Goal: Information Seeking & Learning: Learn about a topic

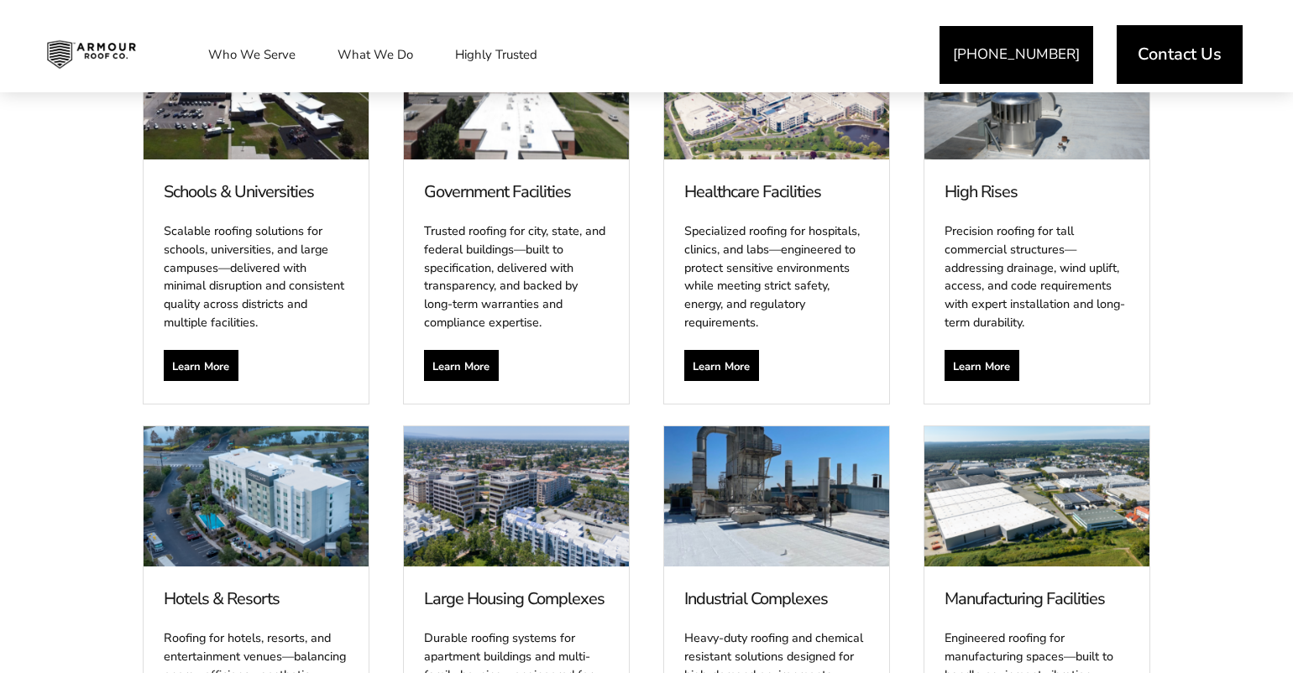
scroll to position [1336, 0]
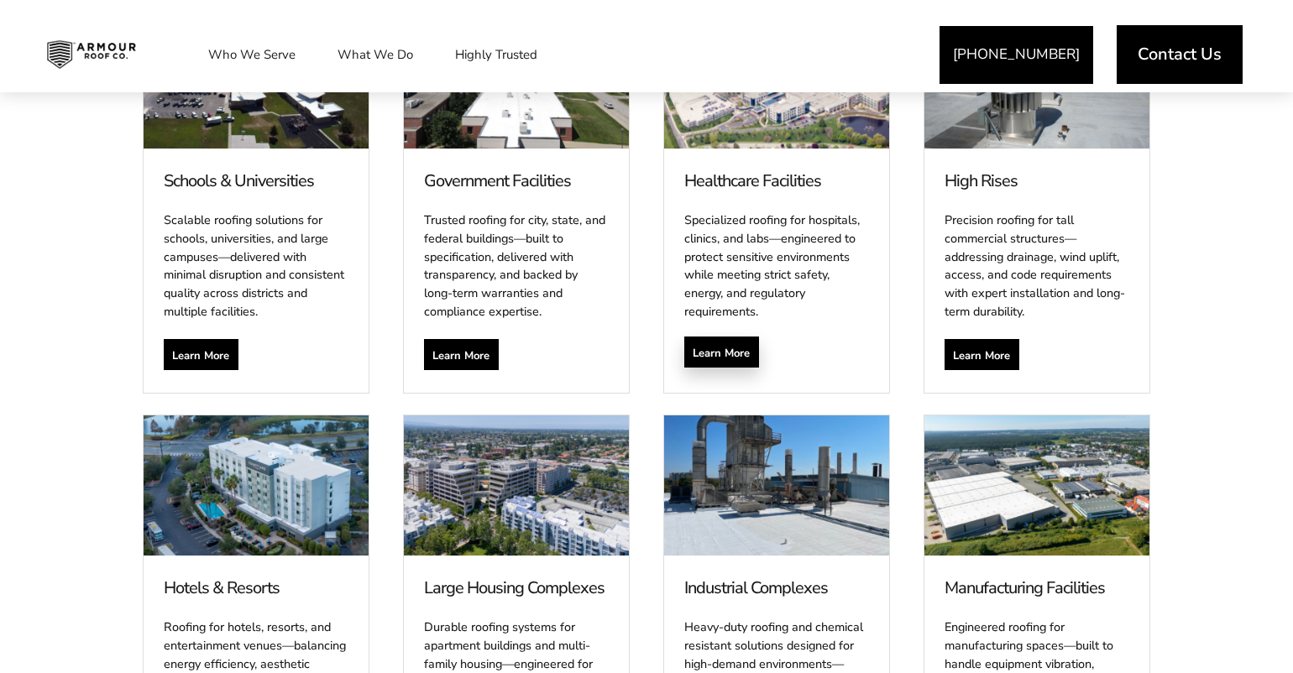
click at [717, 346] on span "Learn More" at bounding box center [721, 352] width 57 height 13
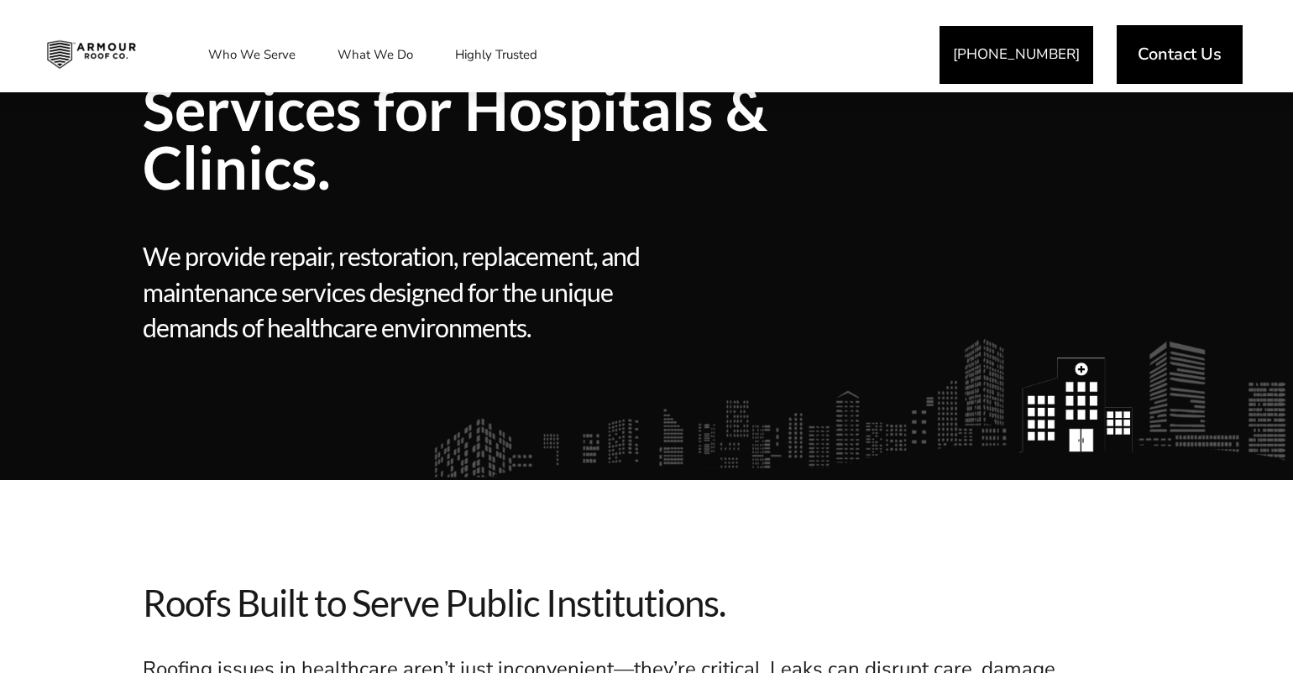
scroll to position [243, 0]
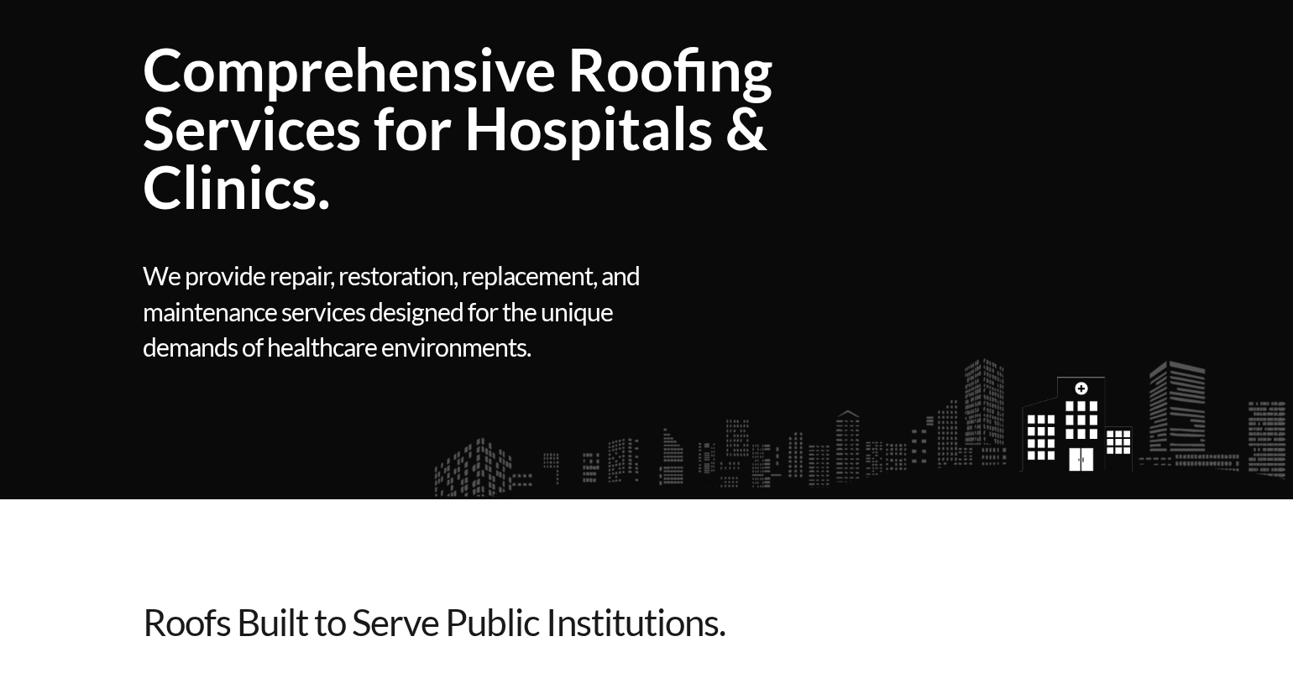
click at [338, 211] on span "Comprehensive Roofing Services for Hospitals & Clinics." at bounding box center [516, 127] width 747 height 176
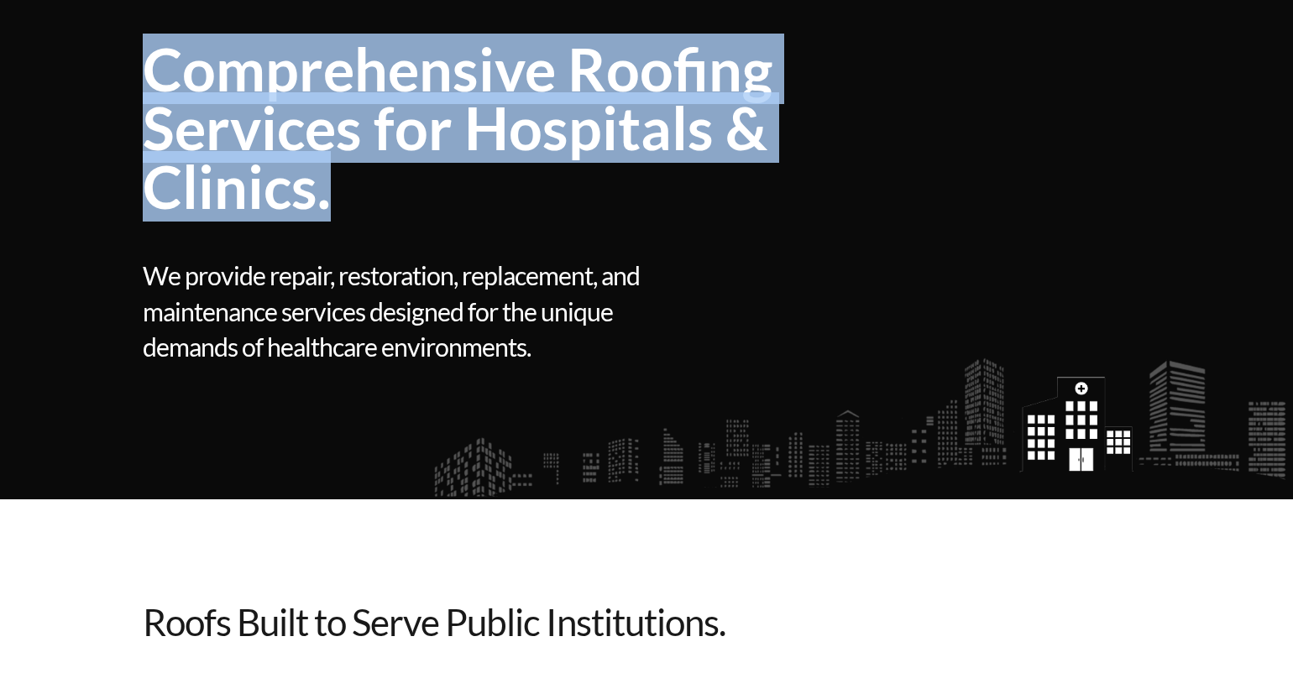
drag, startPoint x: 337, startPoint y: 194, endPoint x: 154, endPoint y: 76, distance: 217.5
click at [153, 76] on span "Comprehensive Roofing Services for Hospitals & Clinics." at bounding box center [516, 127] width 747 height 176
copy span "Comprehensive Roofing Services for Hospitals & Clinics."
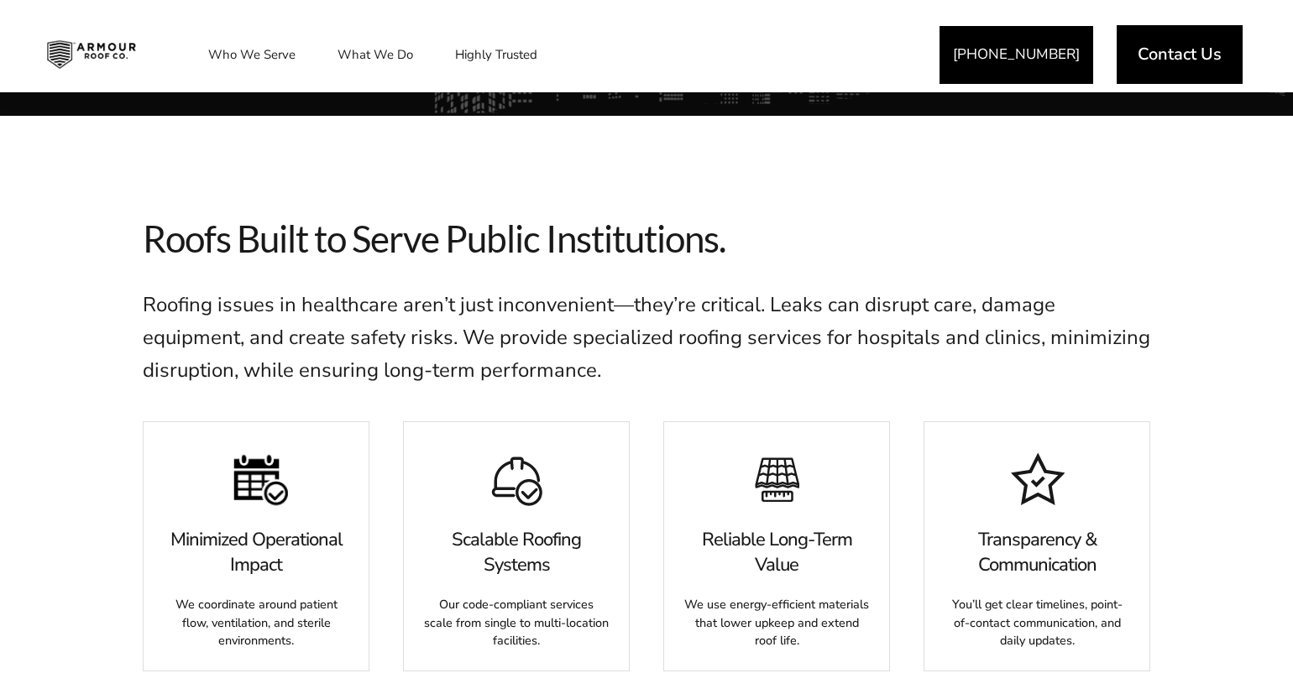
scroll to position [558, 0]
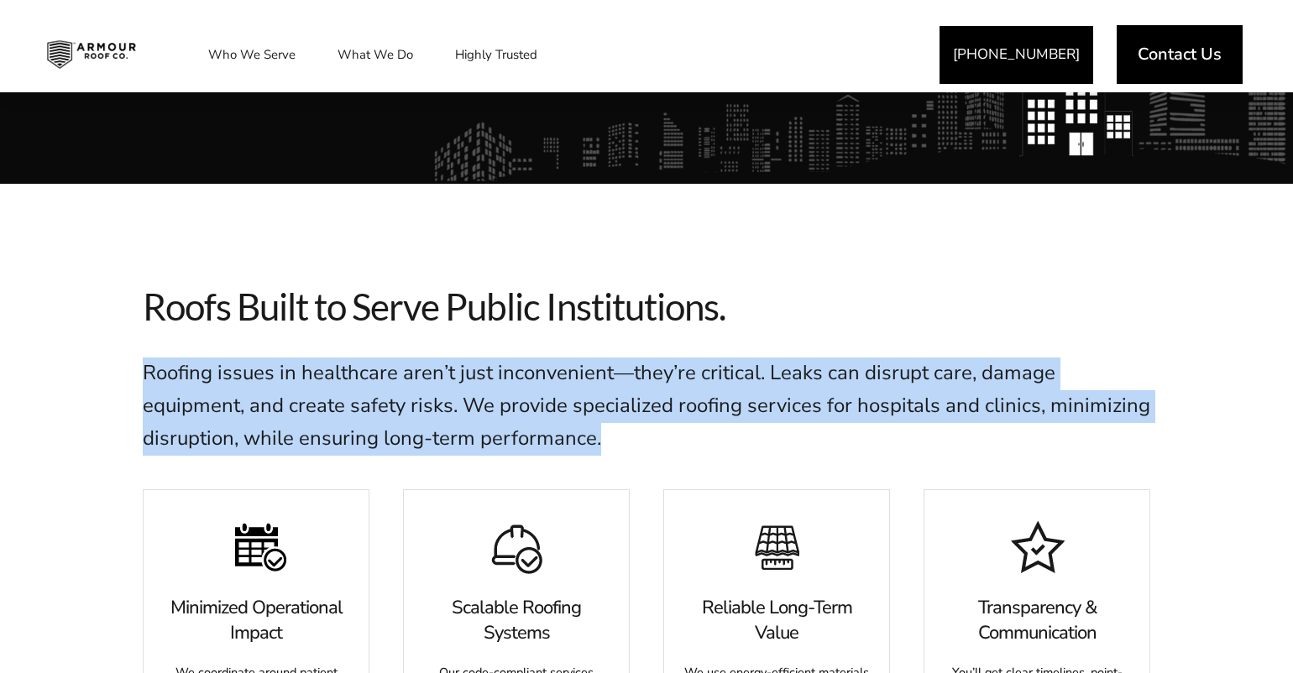
drag, startPoint x: 604, startPoint y: 436, endPoint x: 162, endPoint y: 354, distance: 449.8
click at [162, 354] on div "Roofs Built to Serve Public Institutions. Roofs Built to Serve Public Instituti…" at bounding box center [646, 371] width 1007 height 206
copy span "Roofing issues in healthcare aren’t just inconvenient—they’re critical. Leaks c…"
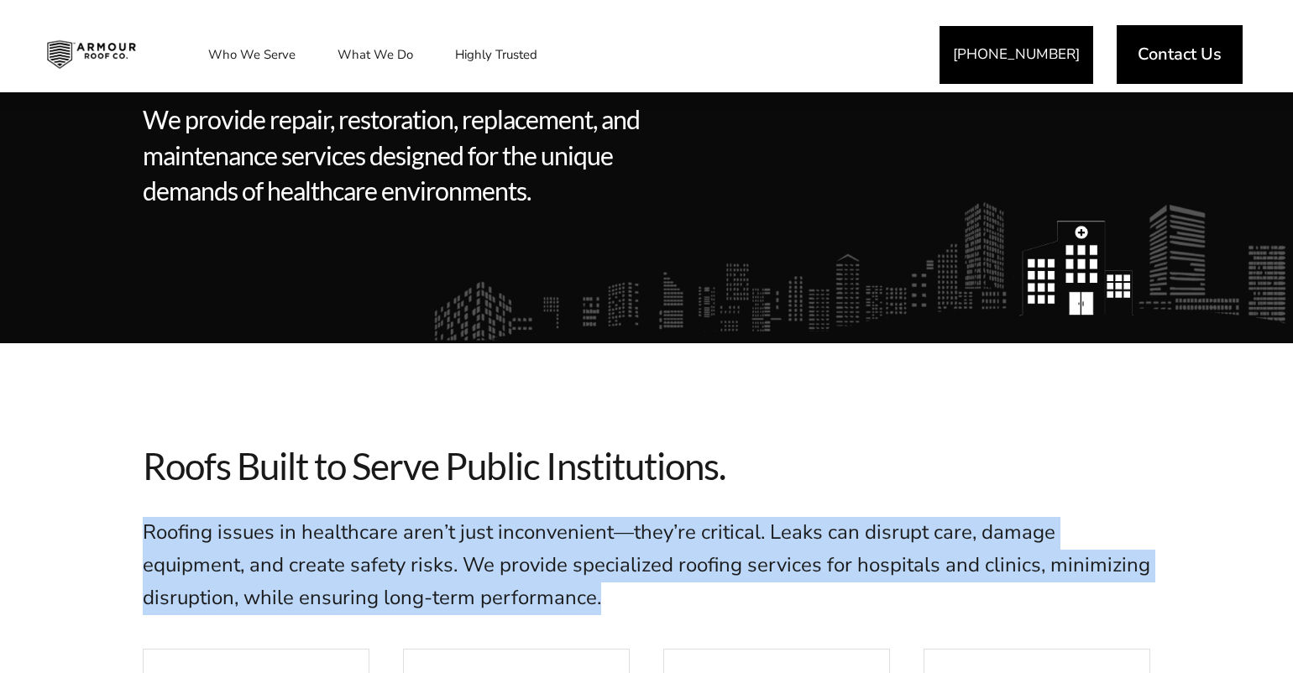
scroll to position [397, 0]
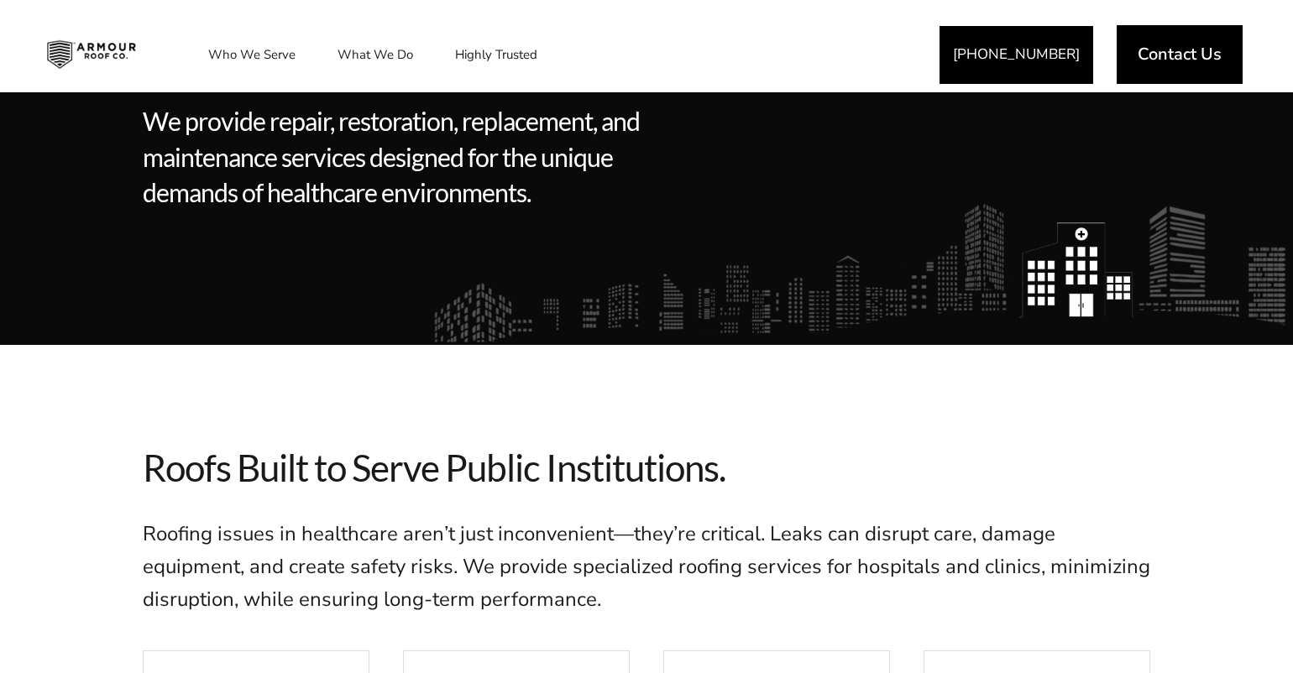
click at [611, 195] on span "We provide repair, restoration, replacement, and maintenance services designed …" at bounding box center [392, 156] width 498 height 107
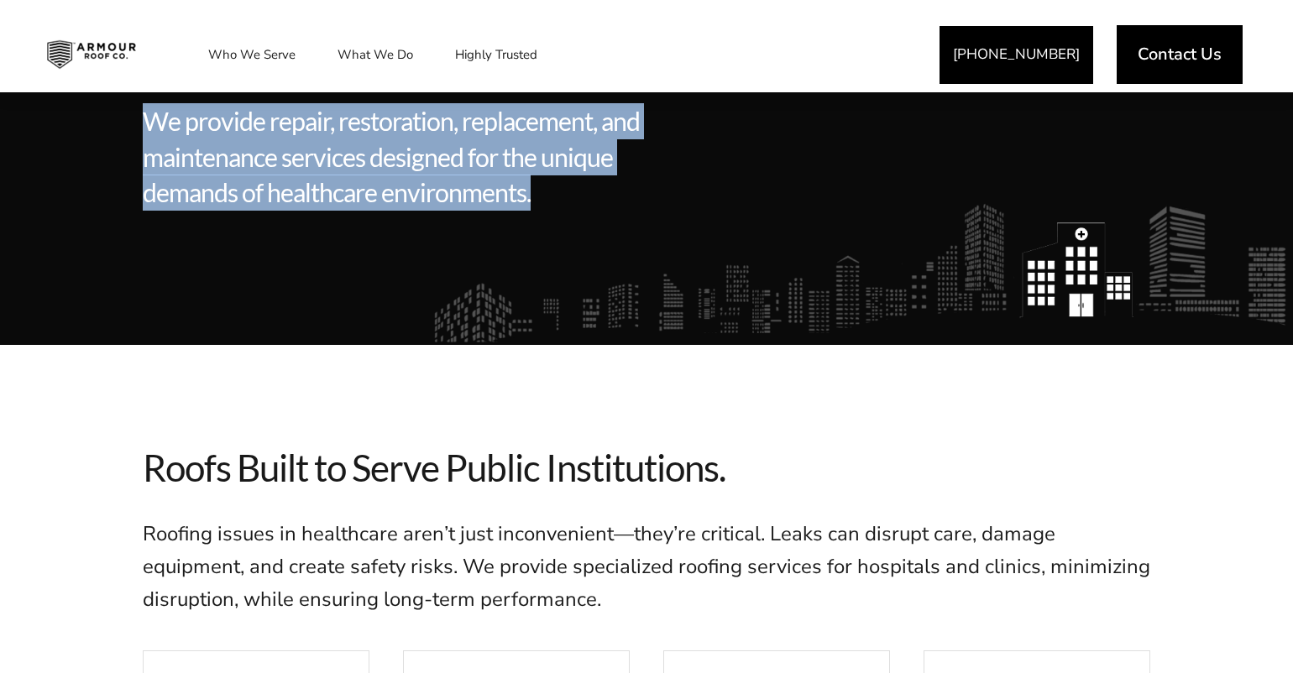
drag, startPoint x: 586, startPoint y: 196, endPoint x: 144, endPoint y: 115, distance: 449.0
click at [144, 115] on span "We provide repair, restoration, replacement, and maintenance services designed …" at bounding box center [392, 156] width 498 height 107
copy span "We provide repair, restoration, replacement, and maintenance services designed …"
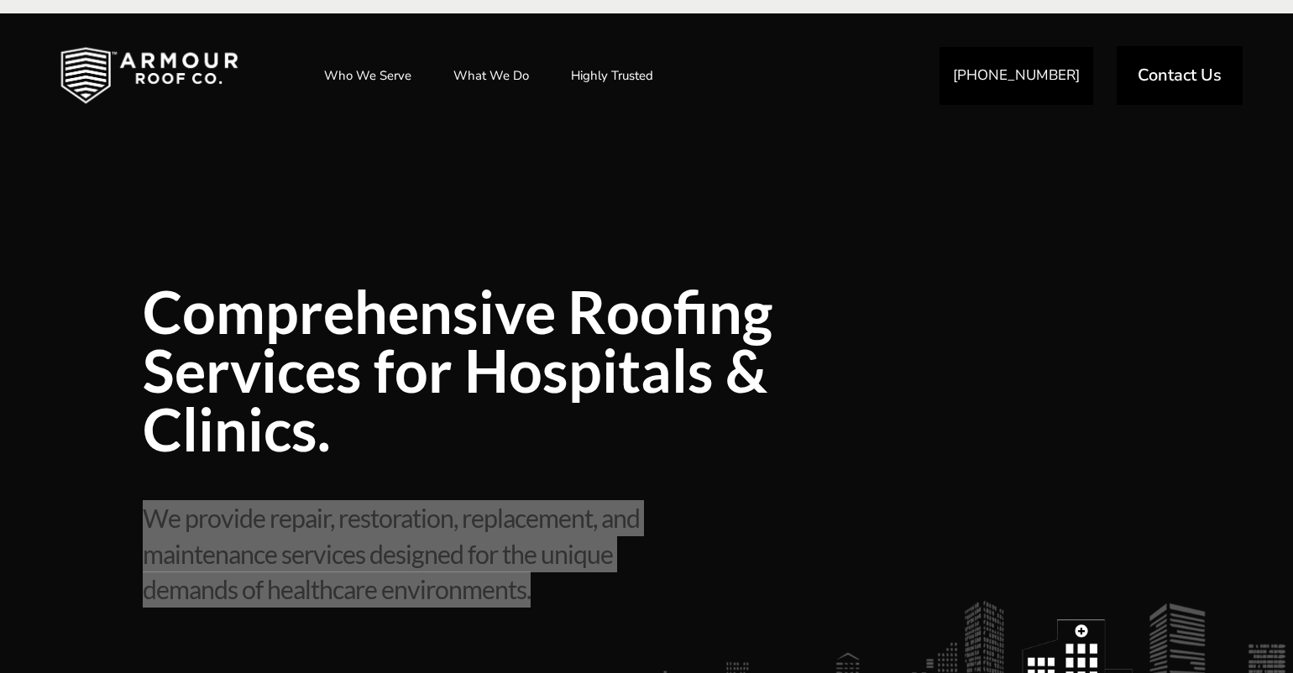
scroll to position [0, 0]
